Goal: Transaction & Acquisition: Purchase product/service

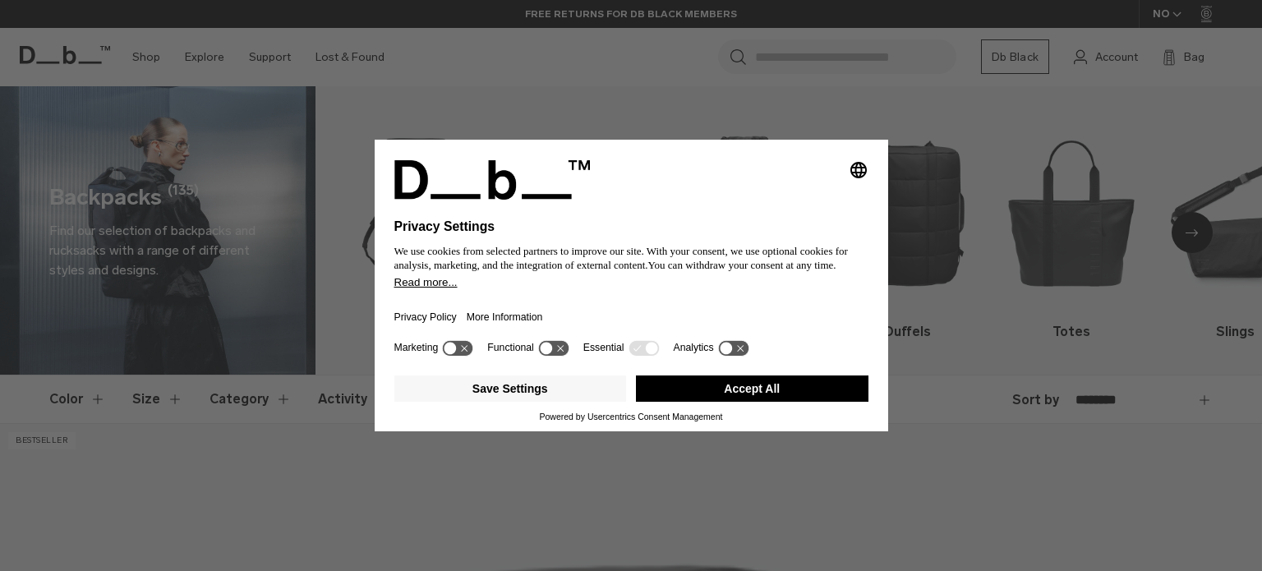
click at [565, 351] on icon at bounding box center [553, 348] width 30 height 16
click at [548, 351] on icon at bounding box center [553, 348] width 30 height 16
click at [592, 390] on button "Save Settings" at bounding box center [510, 389] width 233 height 26
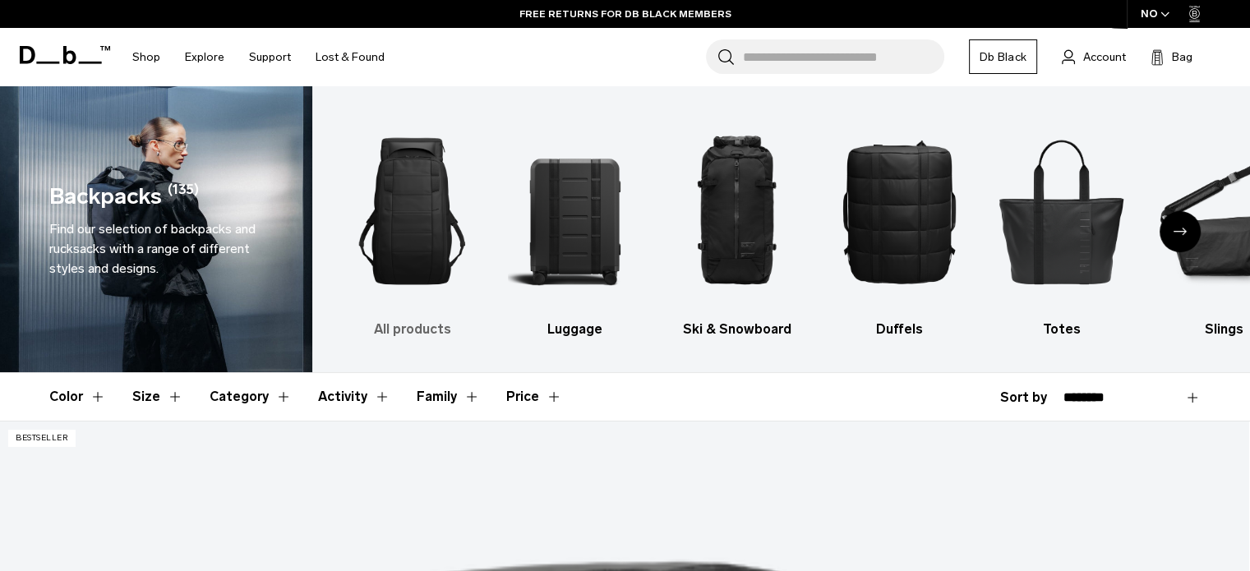
click at [417, 242] on img "1 / 10" at bounding box center [412, 211] width 134 height 200
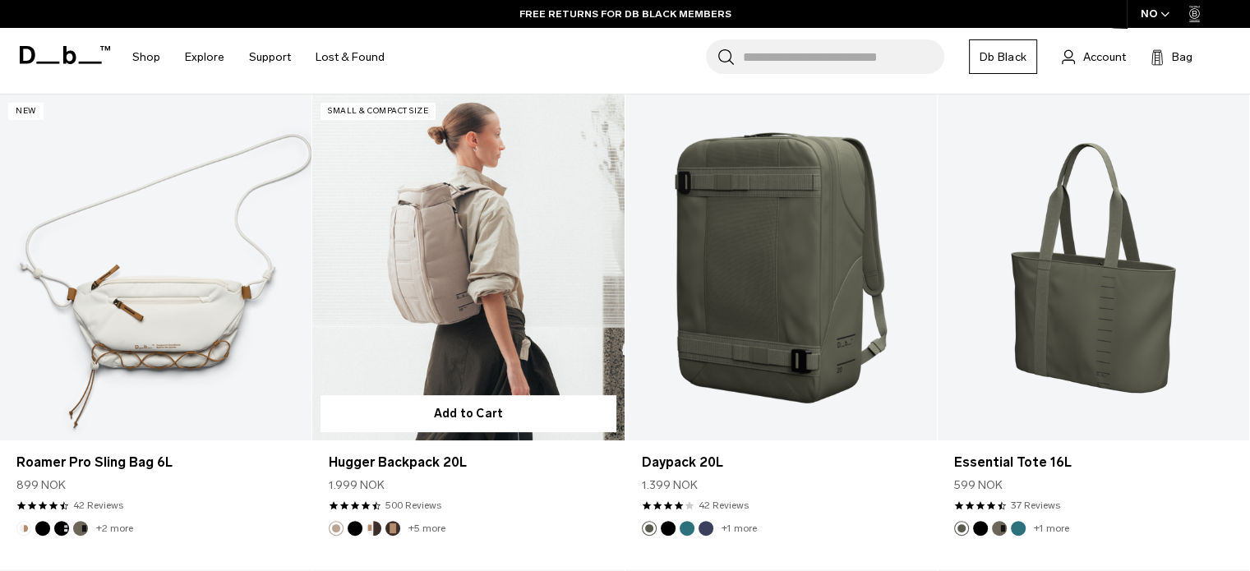
click at [427, 329] on link "Hugger Backpack 20L" at bounding box center [467, 267] width 311 height 346
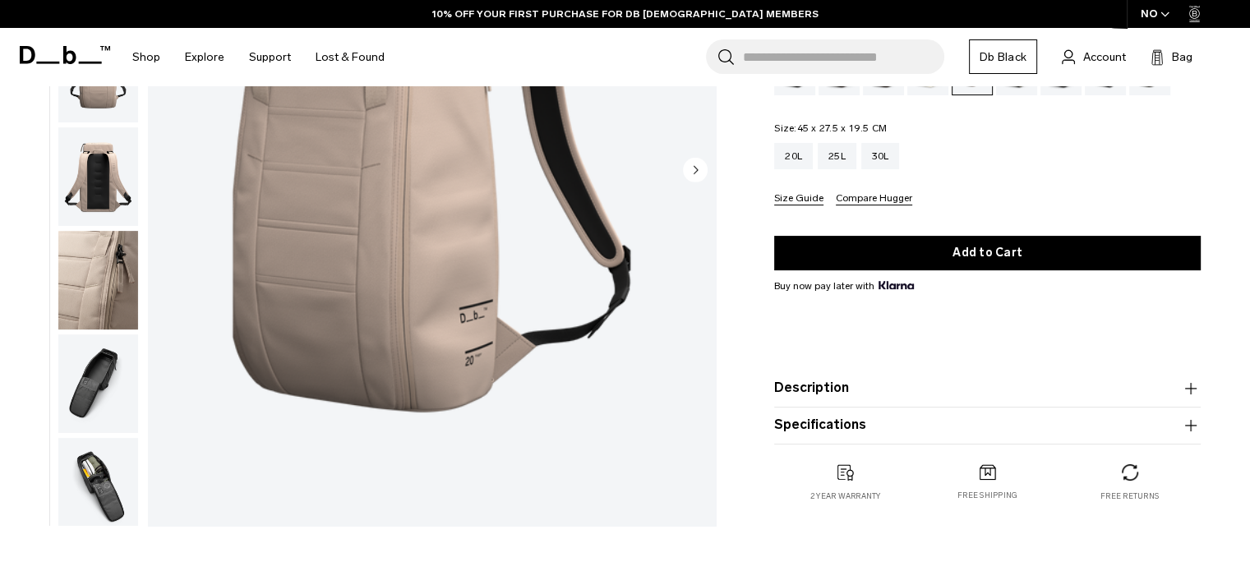
click at [83, 433] on img "button" at bounding box center [98, 383] width 80 height 99
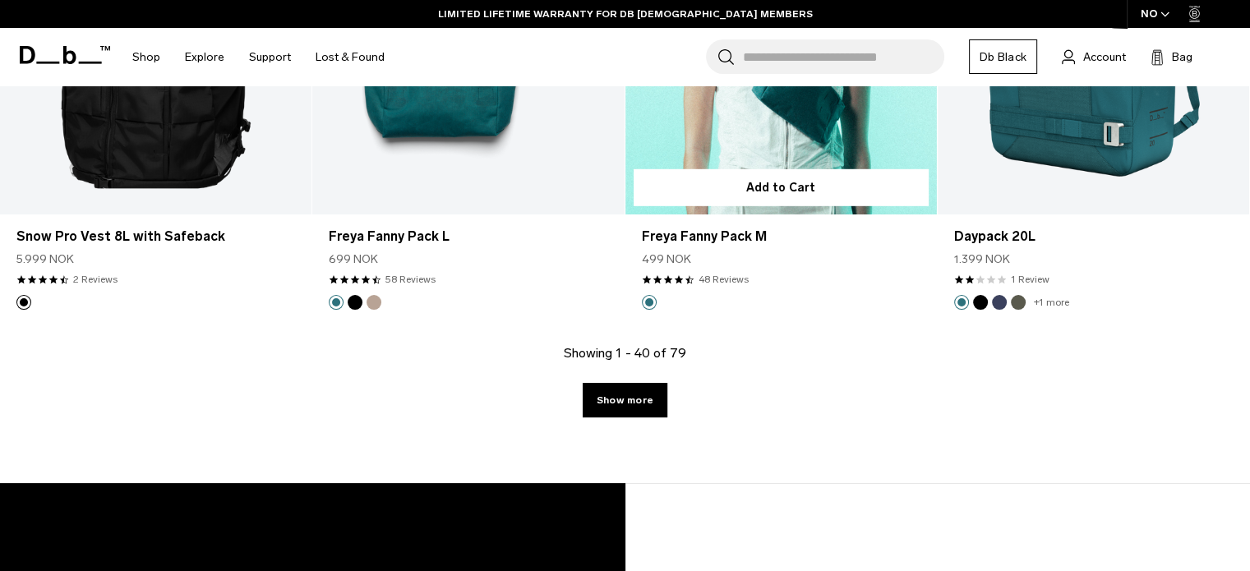
scroll to position [4887, 0]
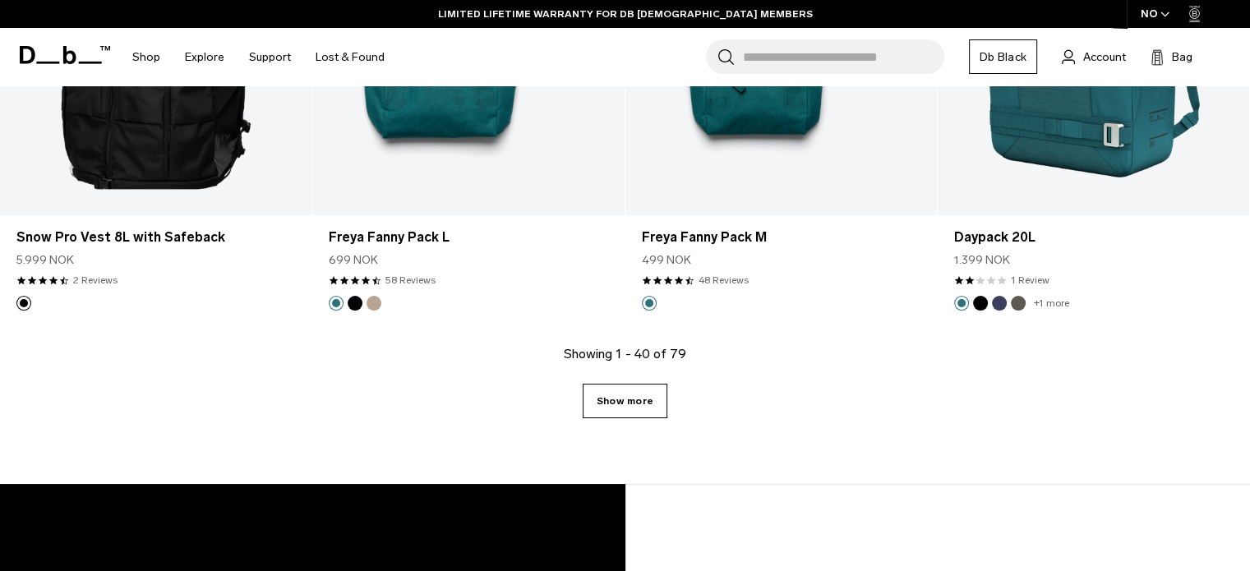
click at [638, 390] on link "Show more" at bounding box center [625, 401] width 85 height 35
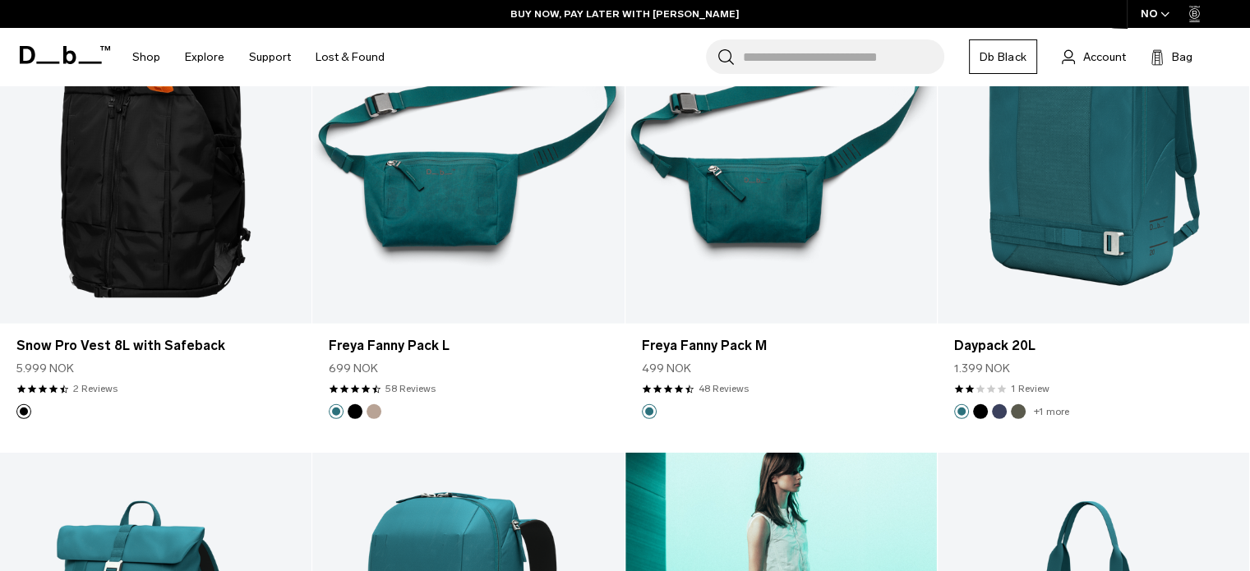
scroll to position [4772, 0]
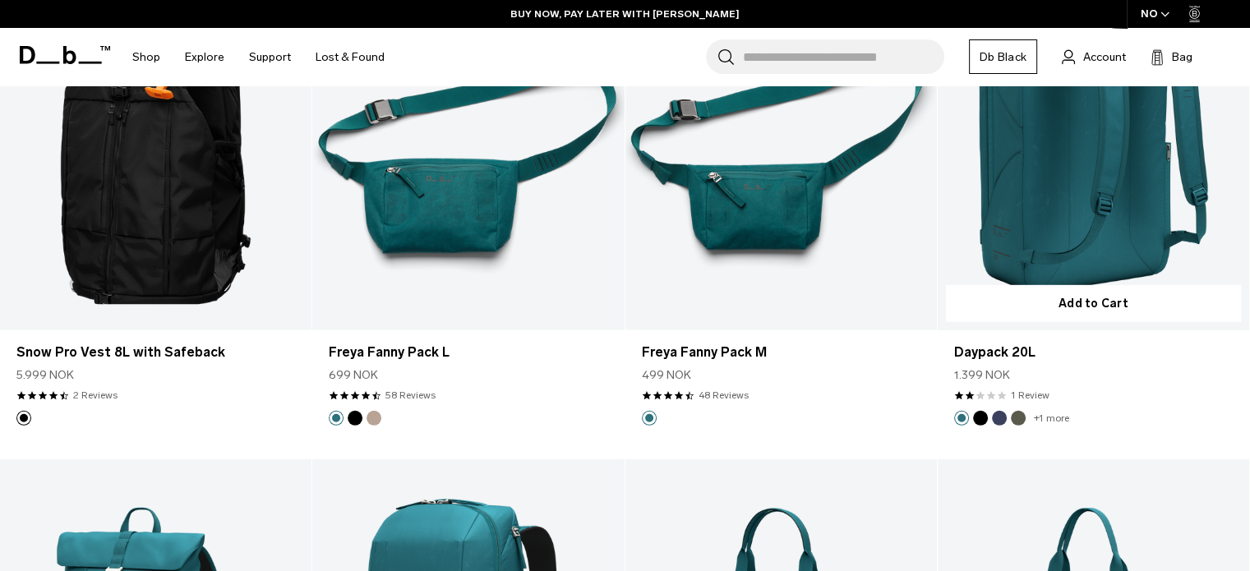
click at [1052, 219] on link "Daypack 20L" at bounding box center [1093, 157] width 311 height 346
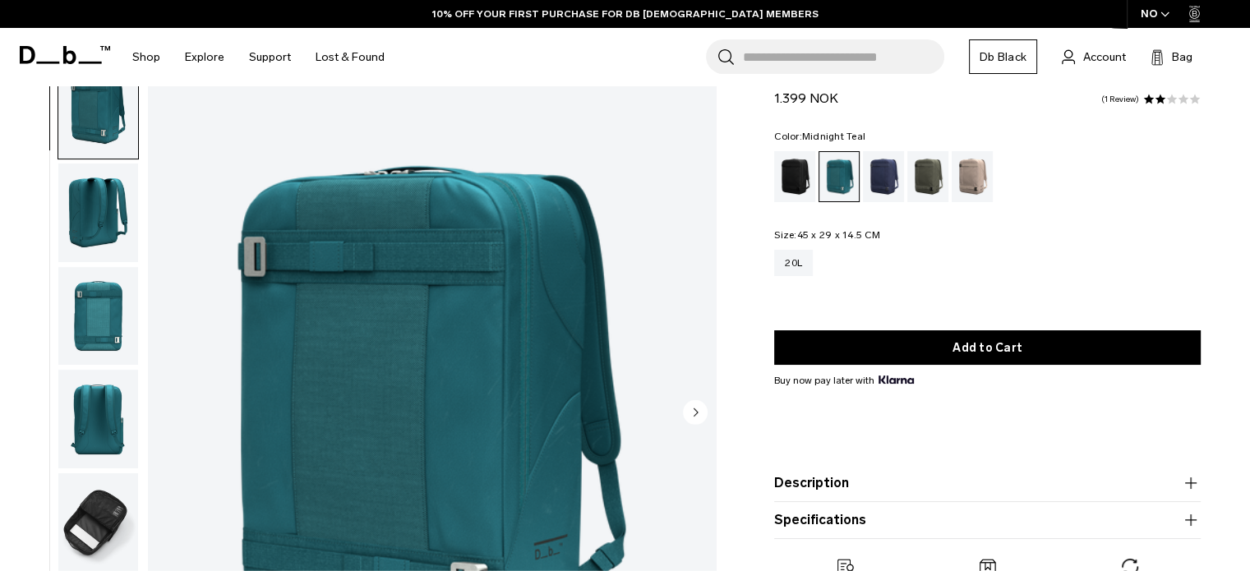
click at [870, 282] on div "20L" at bounding box center [987, 275] width 426 height 50
